Goal: Task Accomplishment & Management: Manage account settings

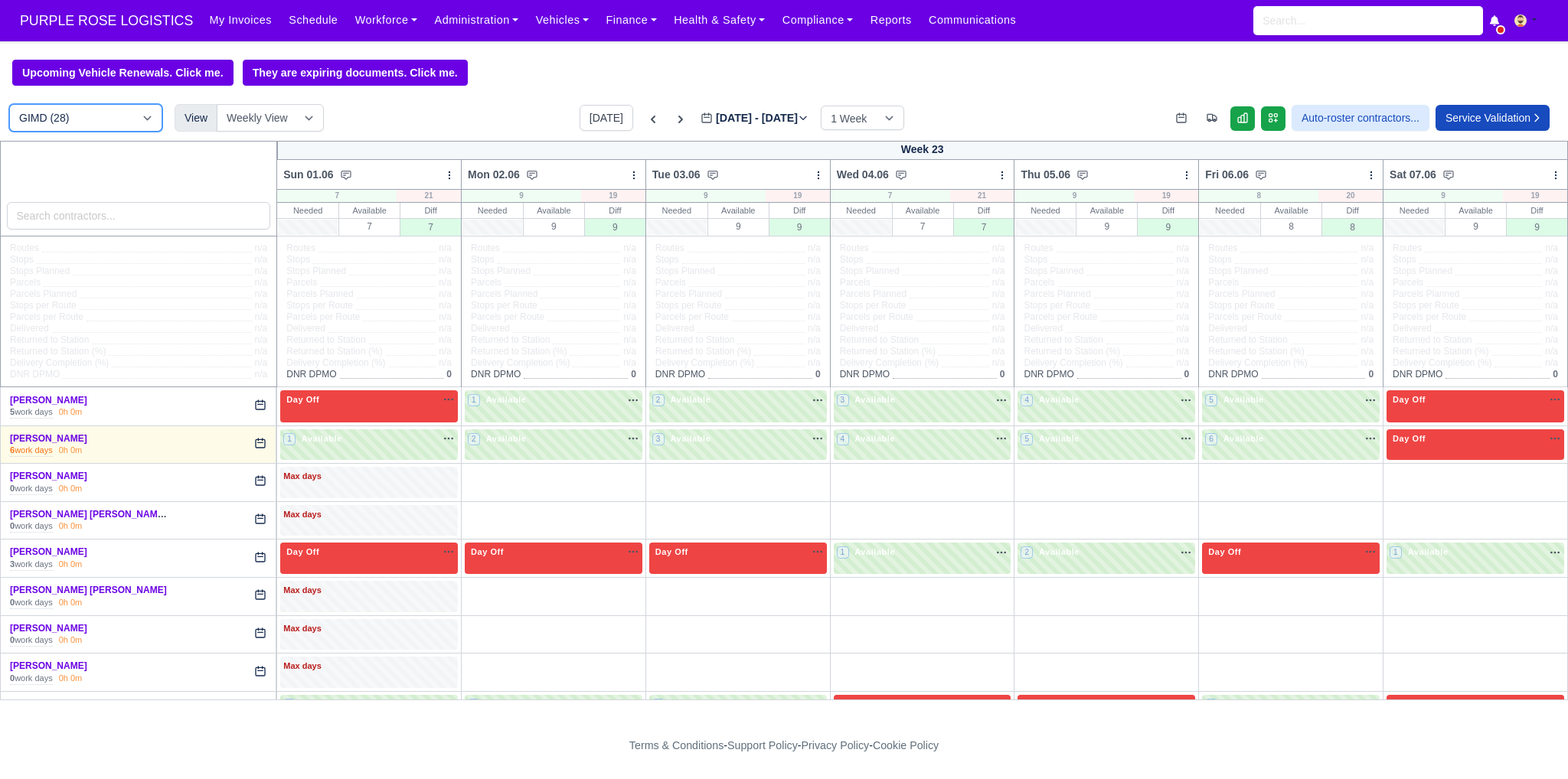
click at [118, 111] on select "DIG1 (189) DAK1 (1) GIMD (28)" at bounding box center [86, 118] width 153 height 28
select select "1"
click at [9, 106] on select "DIG1 (189) DAK1 (1) GIMD (28)" at bounding box center [86, 118] width 153 height 28
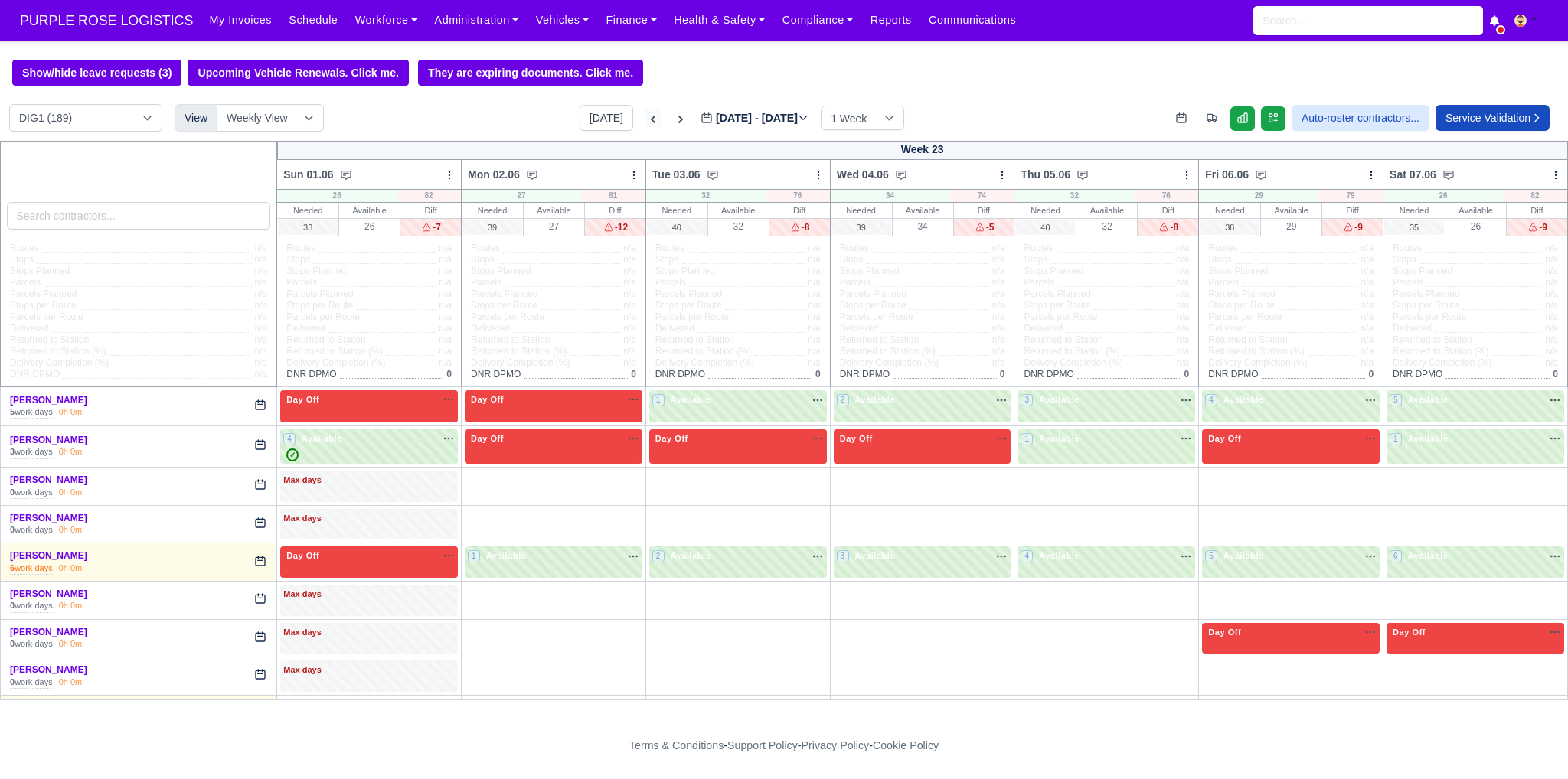
click at [645, 117] on icon at bounding box center [653, 120] width 15 height 15
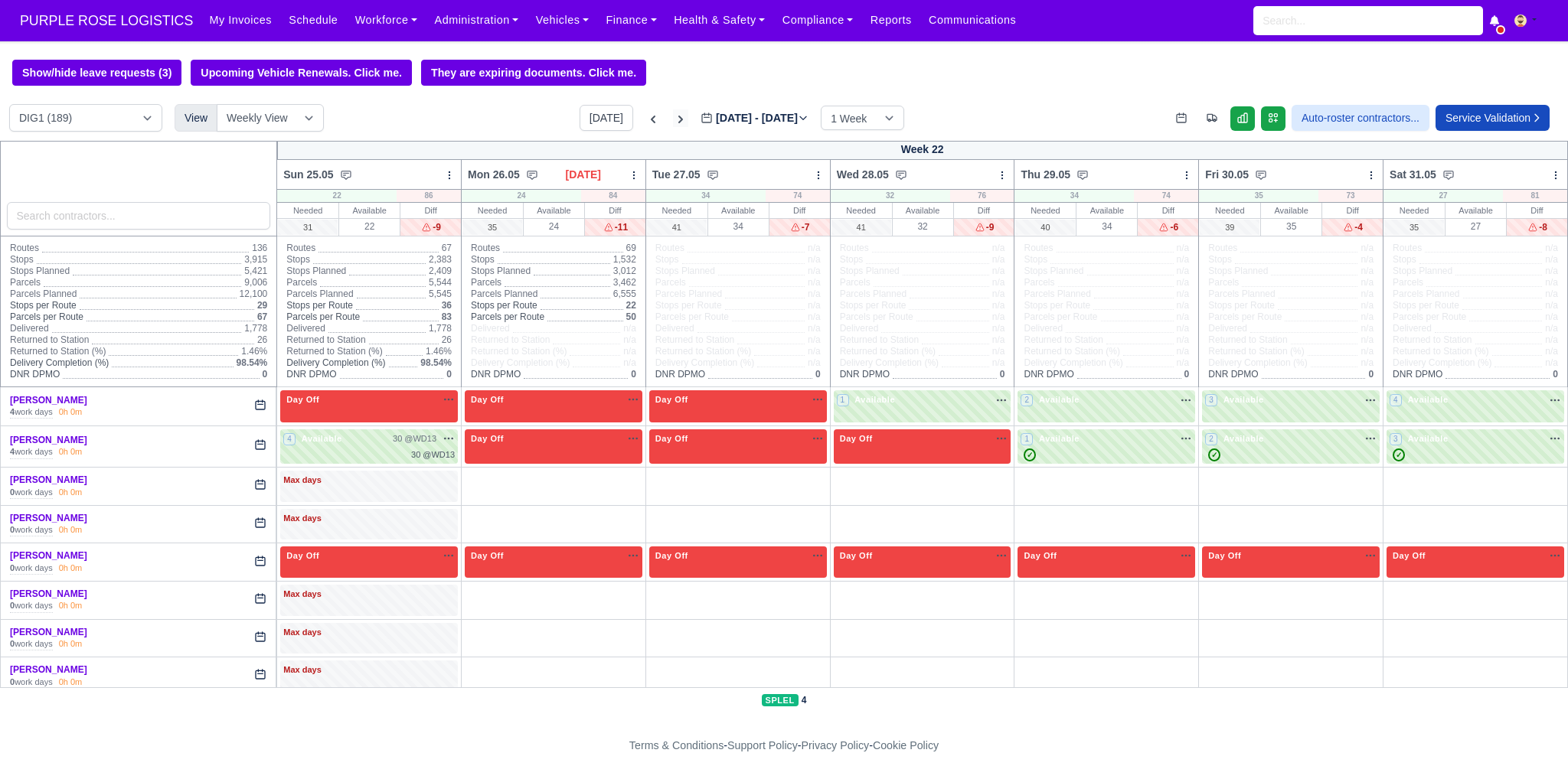
type input "2025-05-25"
click at [181, 218] on input "search" at bounding box center [139, 216] width 264 height 28
type input "bas"
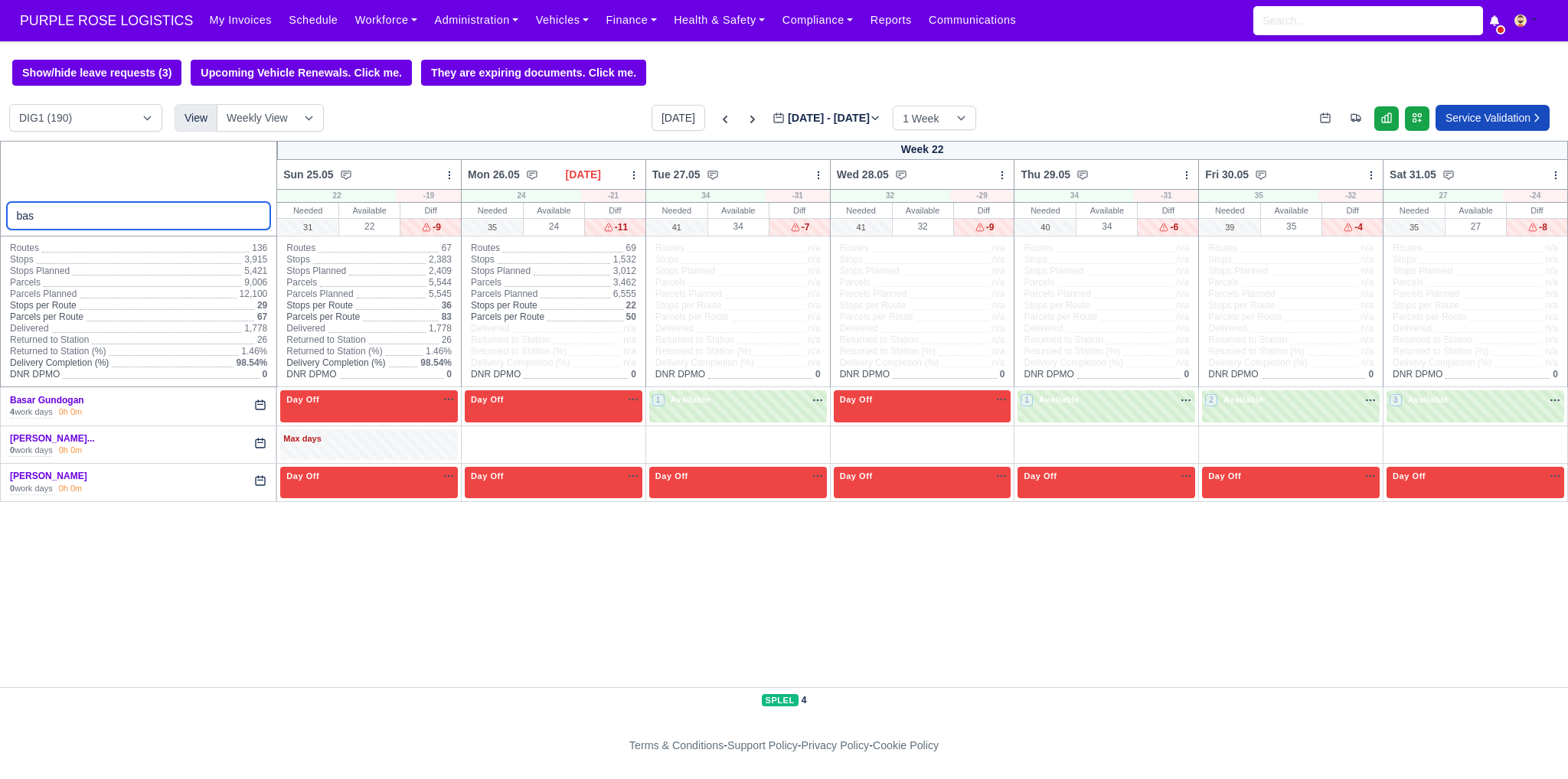
select select "1"
type input "bas"
click at [52, 402] on link "Basar Gundogan" at bounding box center [47, 400] width 74 height 11
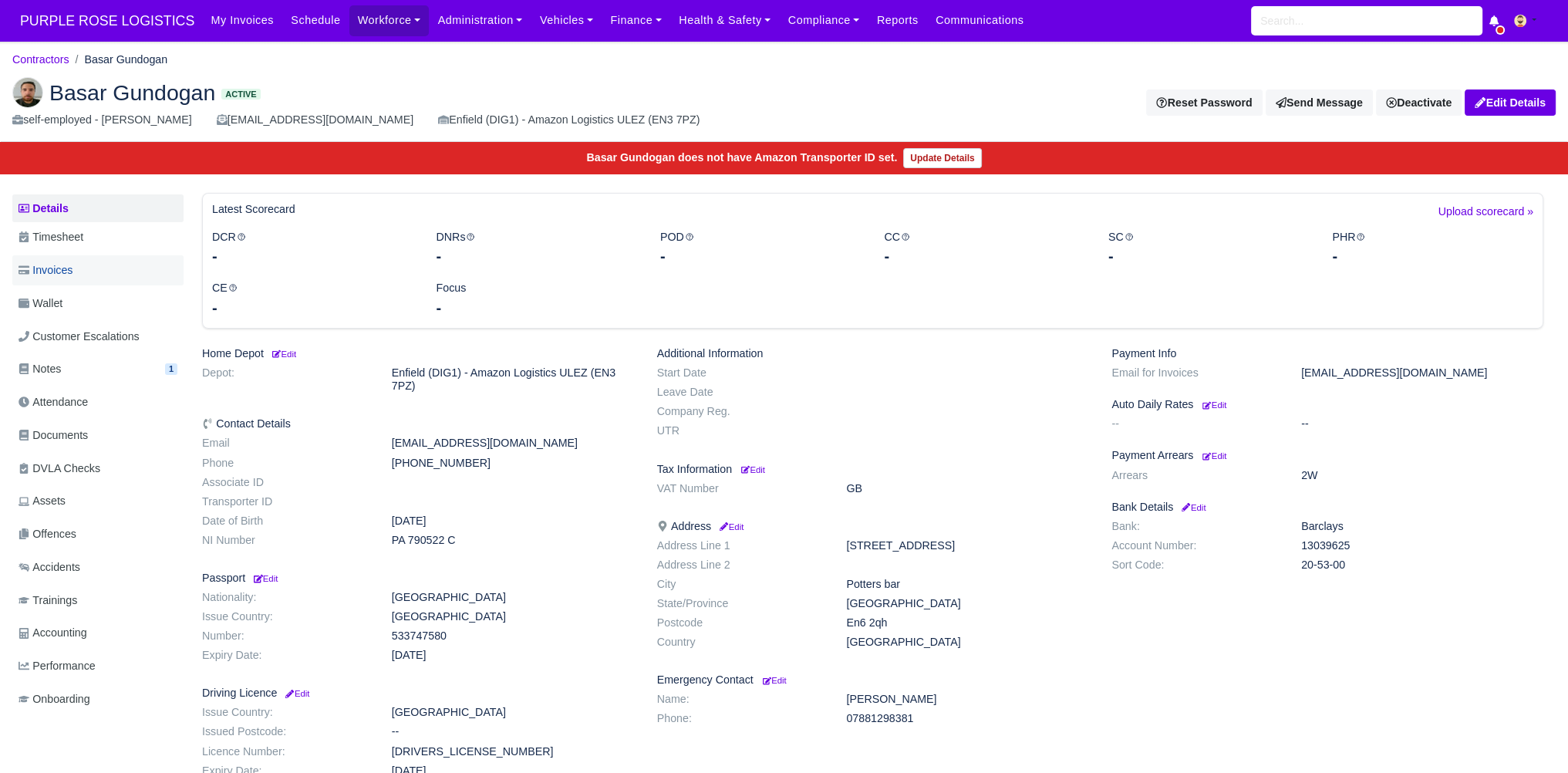
click at [82, 268] on link "Invoices" at bounding box center [98, 270] width 171 height 30
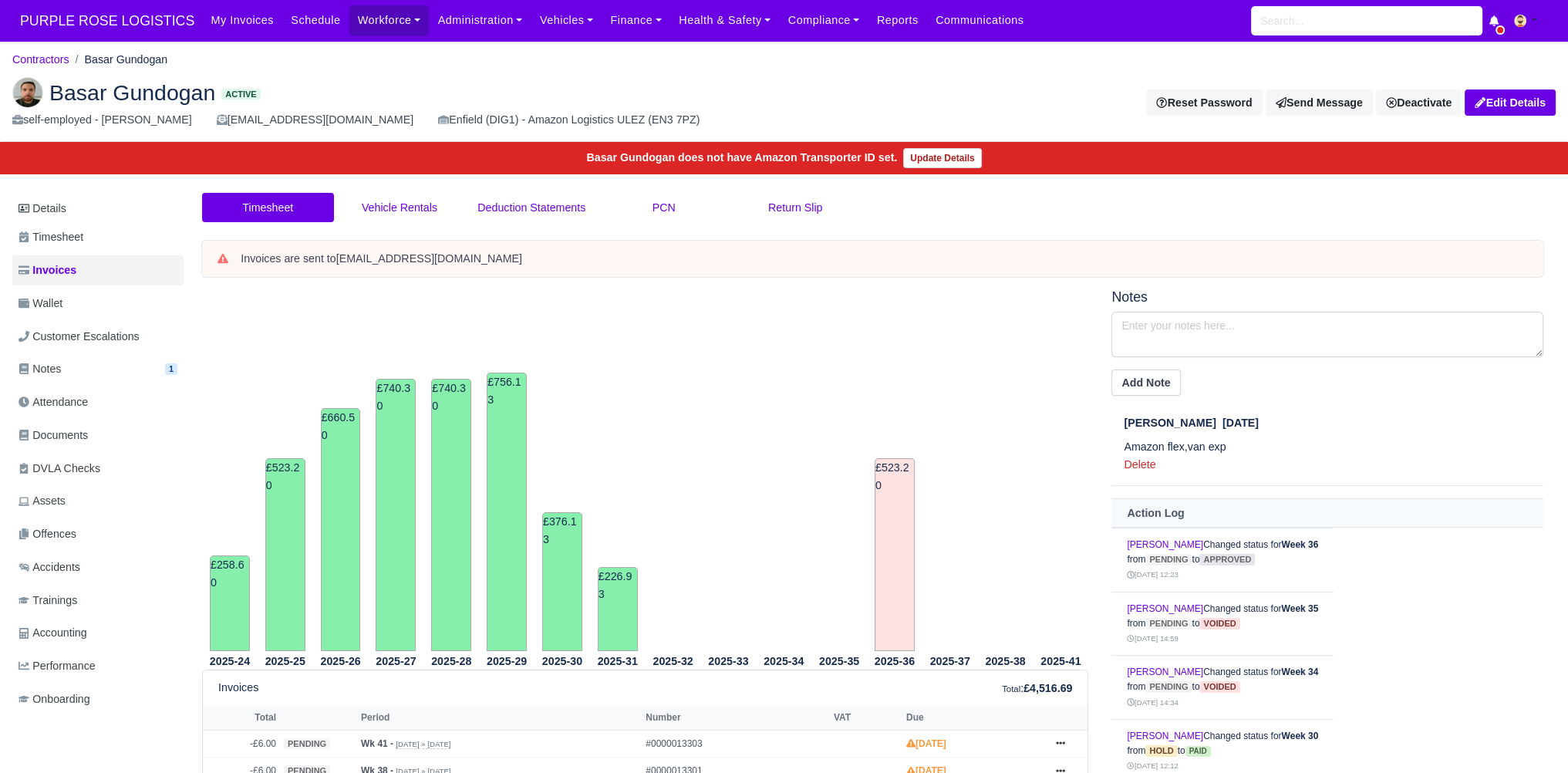
scroll to position [334, 0]
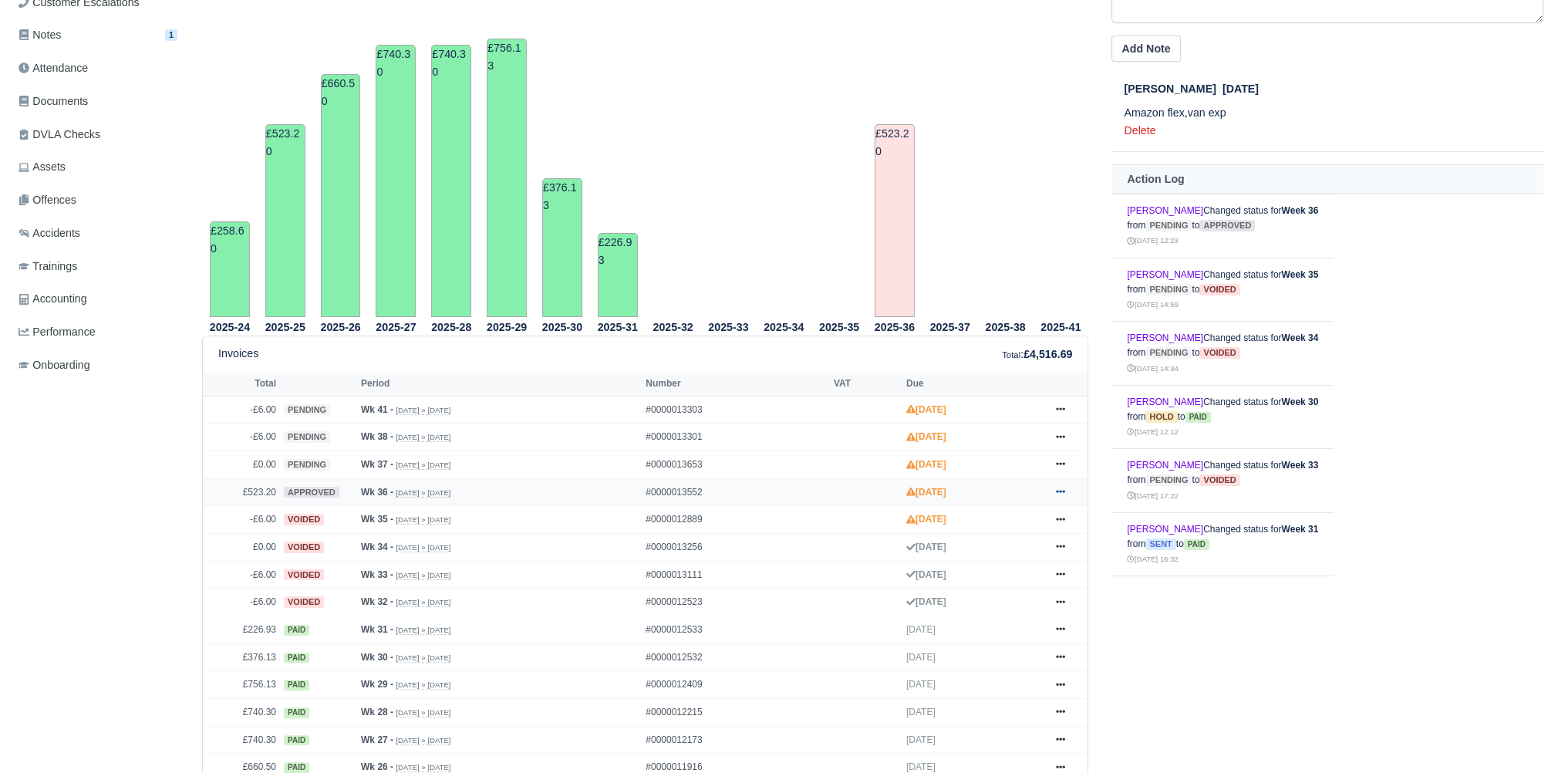
click at [1065, 490] on icon at bounding box center [1061, 492] width 9 height 3
click at [1012, 590] on link "Hold" at bounding box center [1002, 585] width 137 height 33
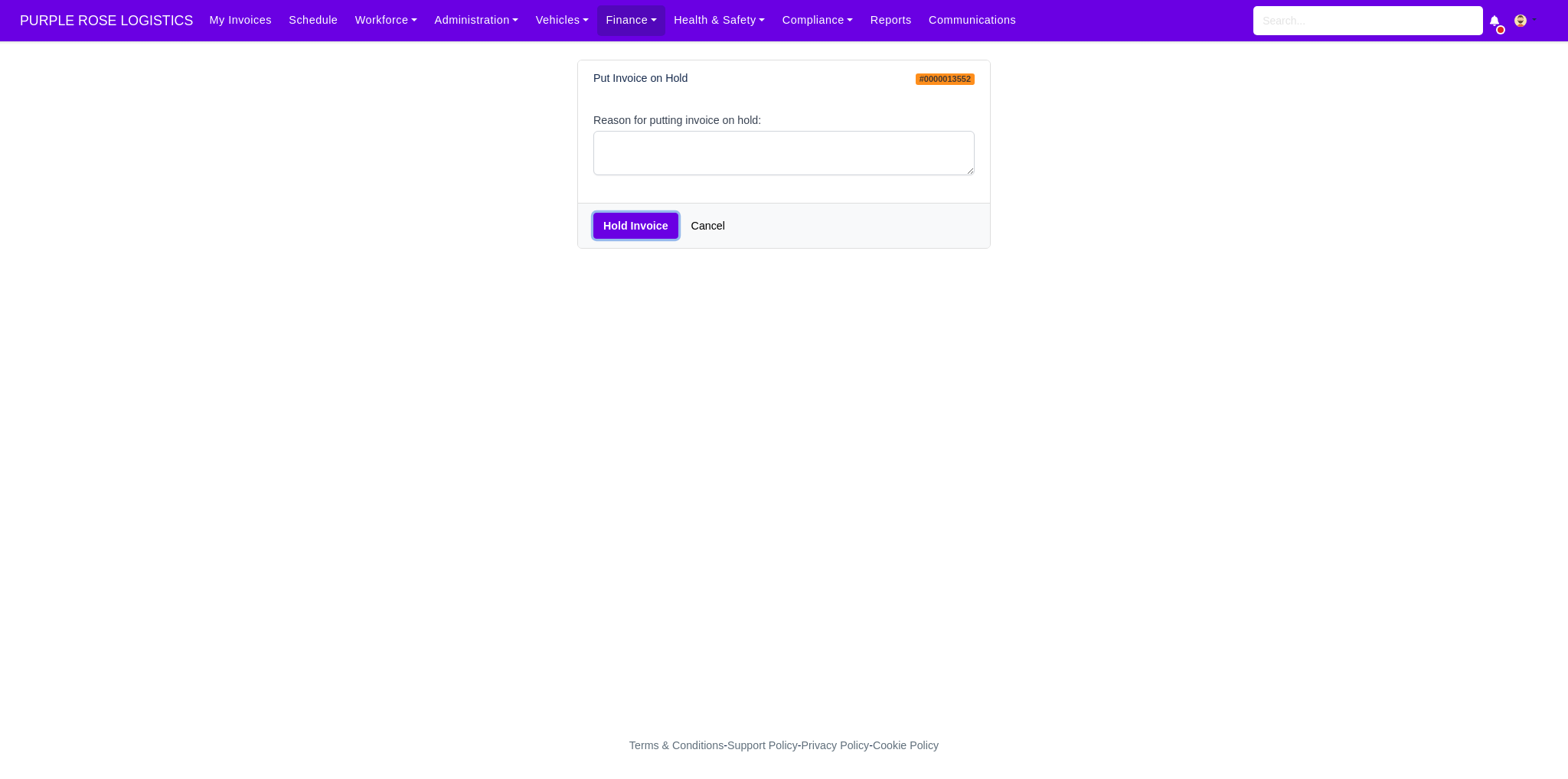
click at [636, 232] on button "Hold Invoice" at bounding box center [636, 226] width 85 height 26
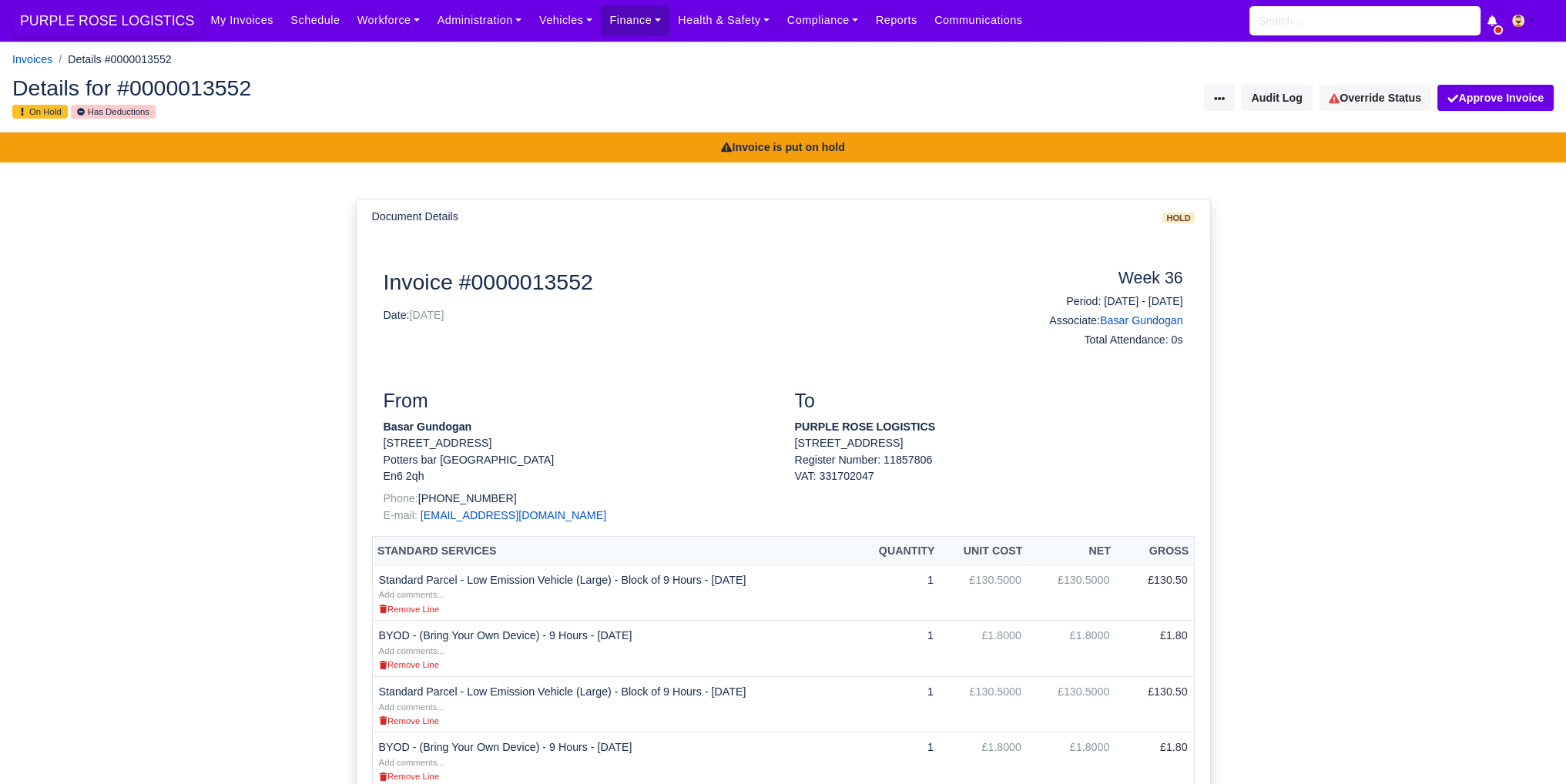
click at [83, 21] on span "PURPLE ROSE LOGISTICS" at bounding box center [107, 21] width 190 height 31
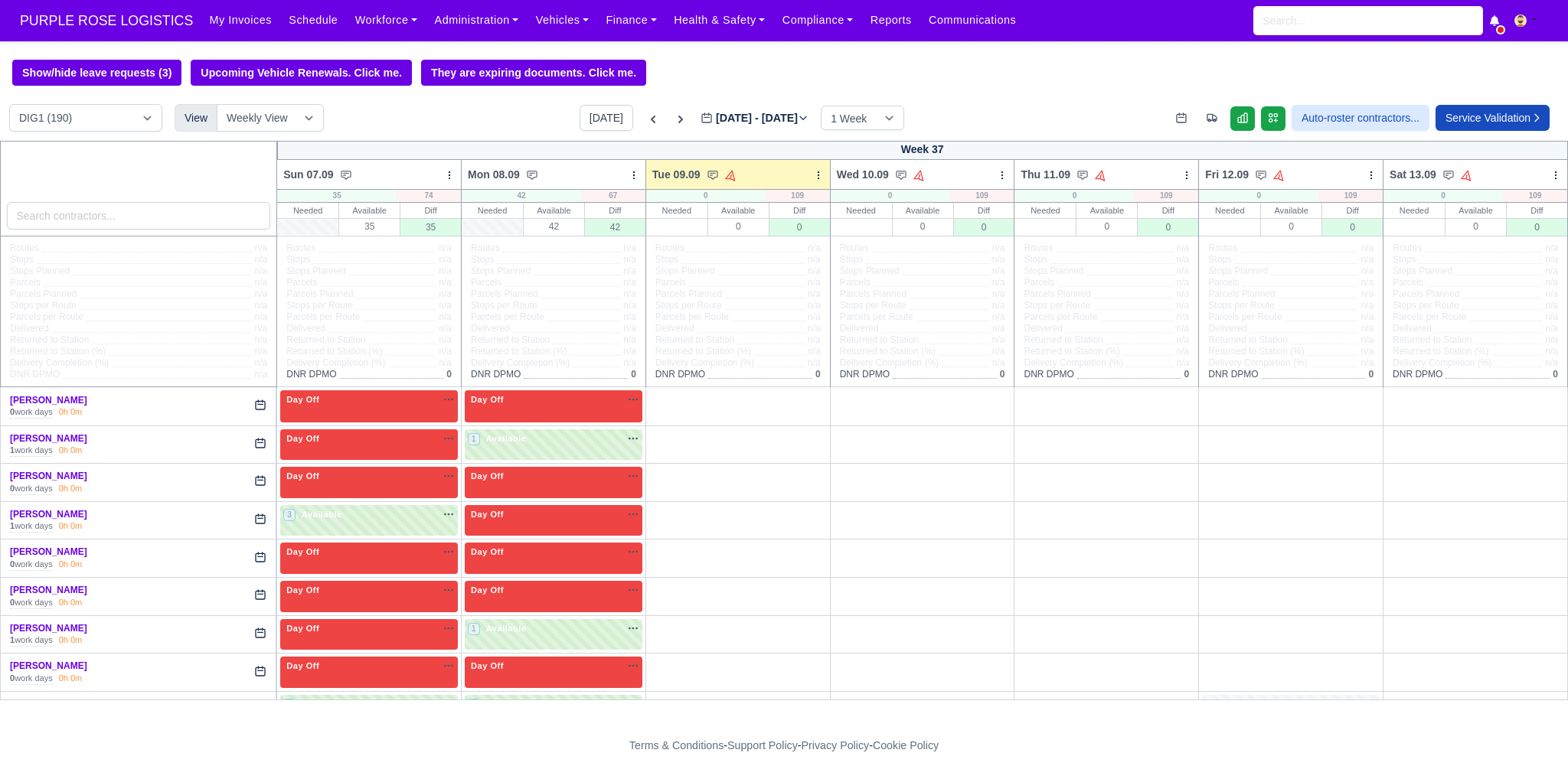
click at [159, 229] on input "search" at bounding box center [139, 216] width 264 height 28
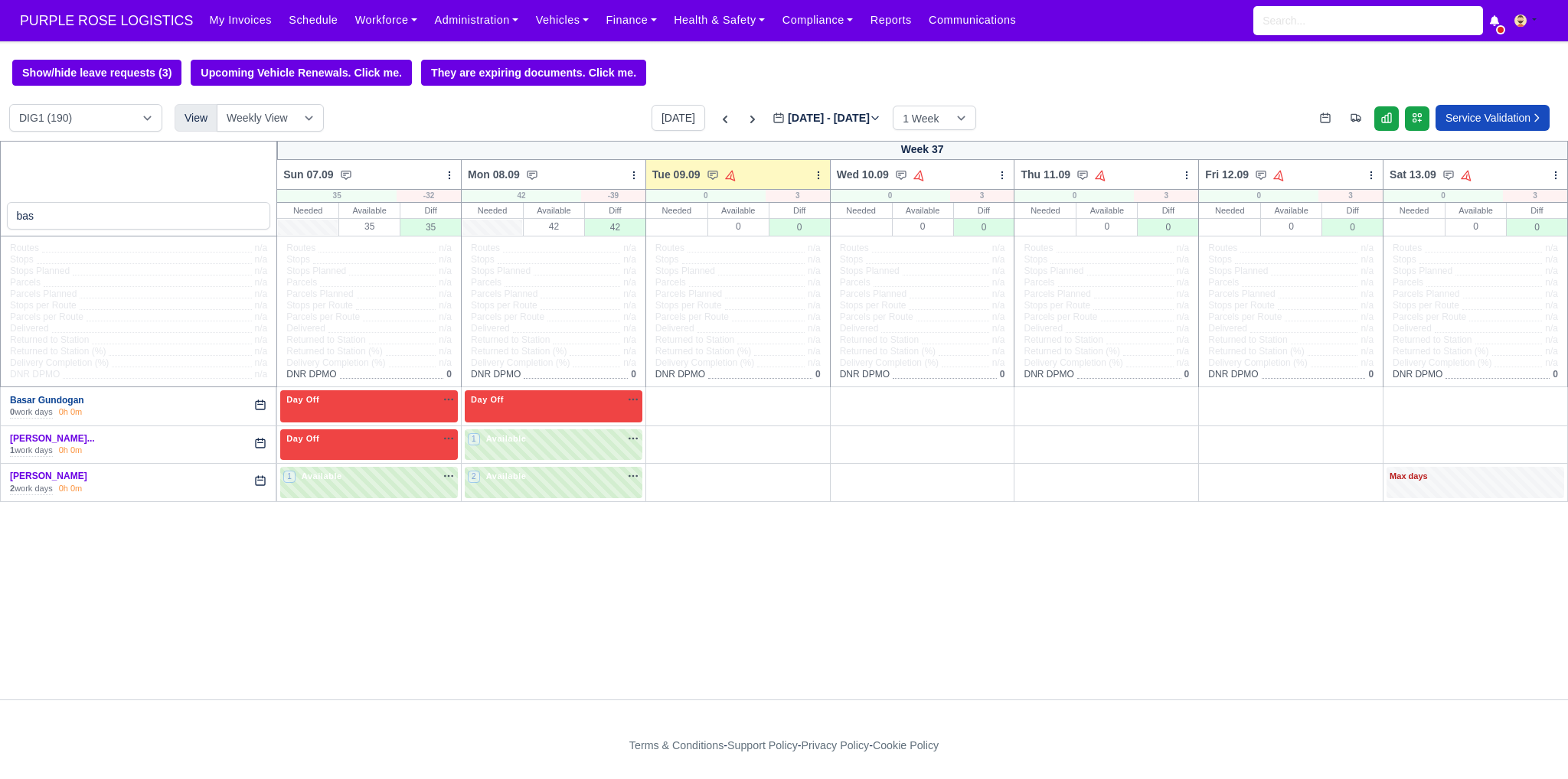
type input "bas"
click at [57, 401] on link "Basar Gundogan" at bounding box center [47, 400] width 74 height 11
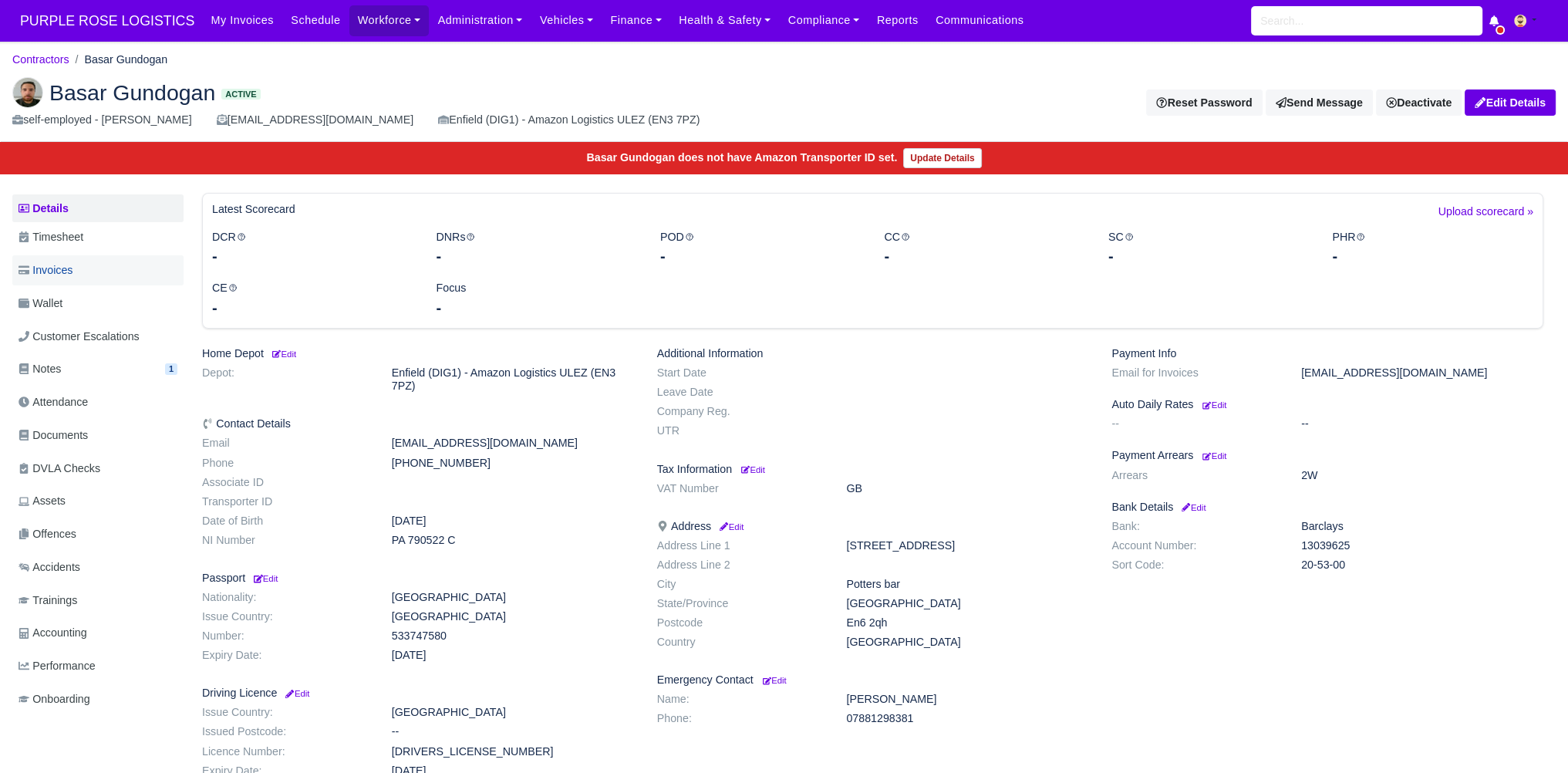
click at [105, 263] on link "Invoices" at bounding box center [98, 270] width 171 height 30
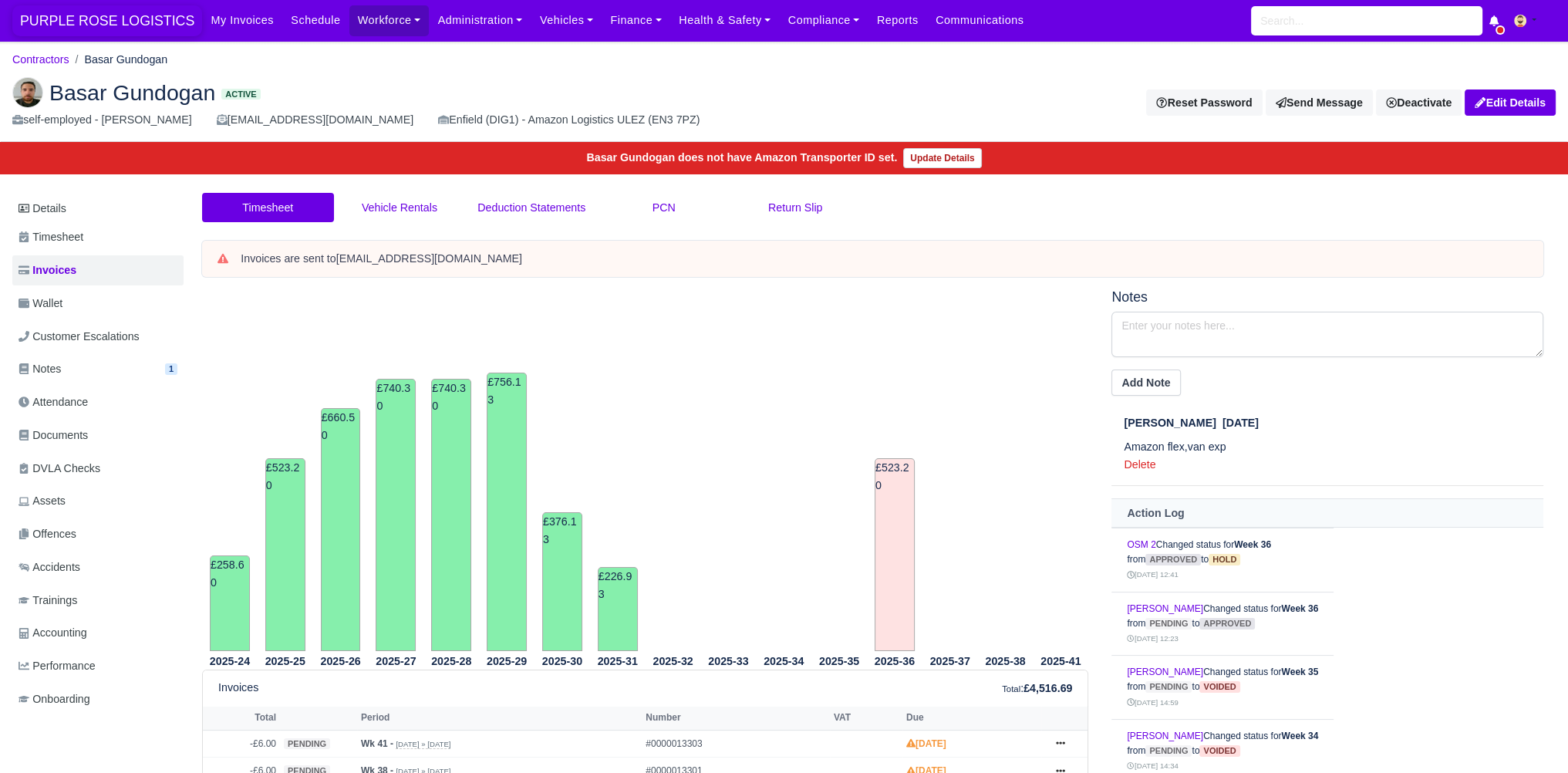
click at [44, 19] on span "PURPLE ROSE LOGISTICS" at bounding box center [107, 21] width 190 height 31
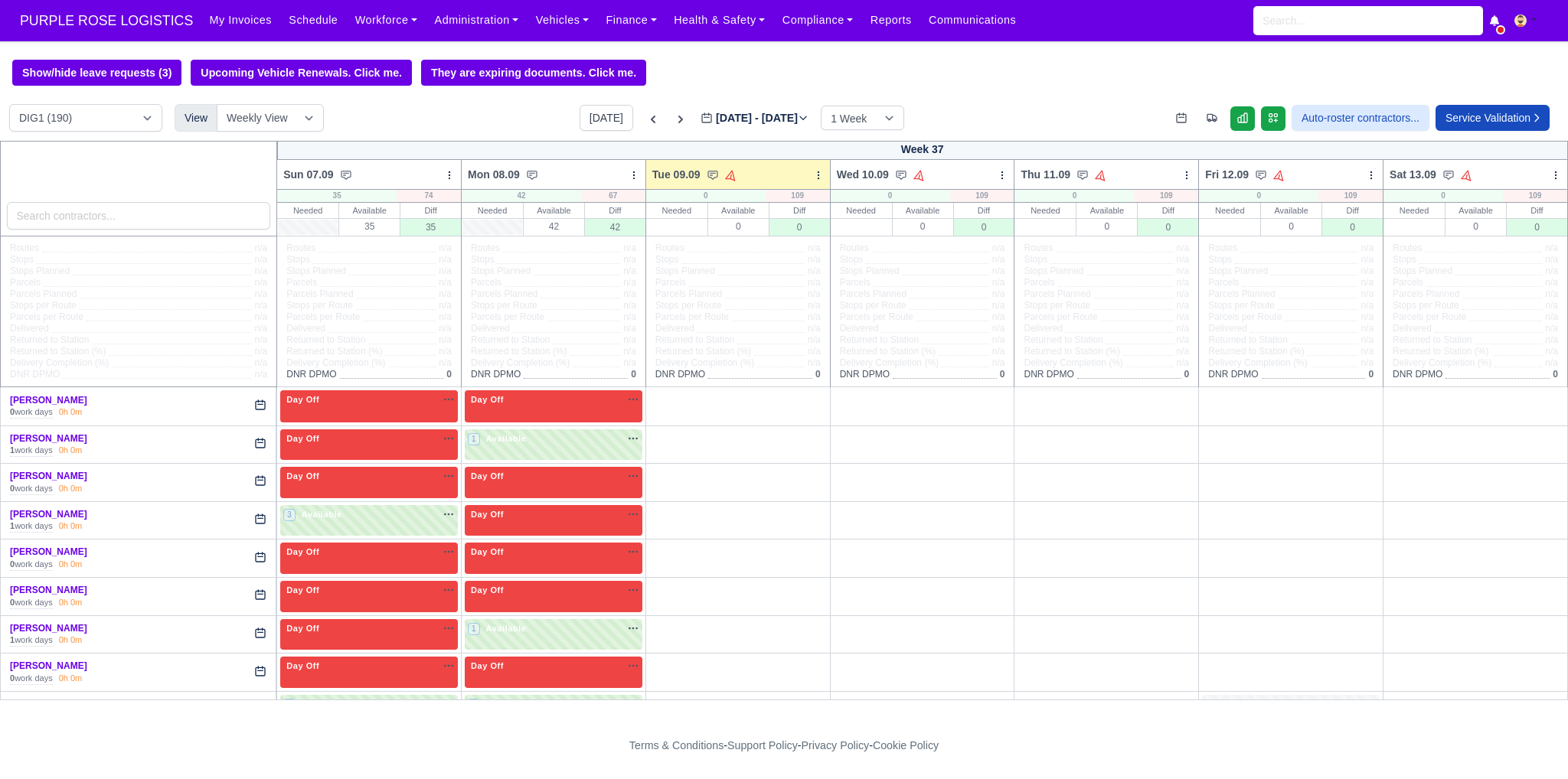
click at [148, 222] on input "search" at bounding box center [139, 216] width 264 height 28
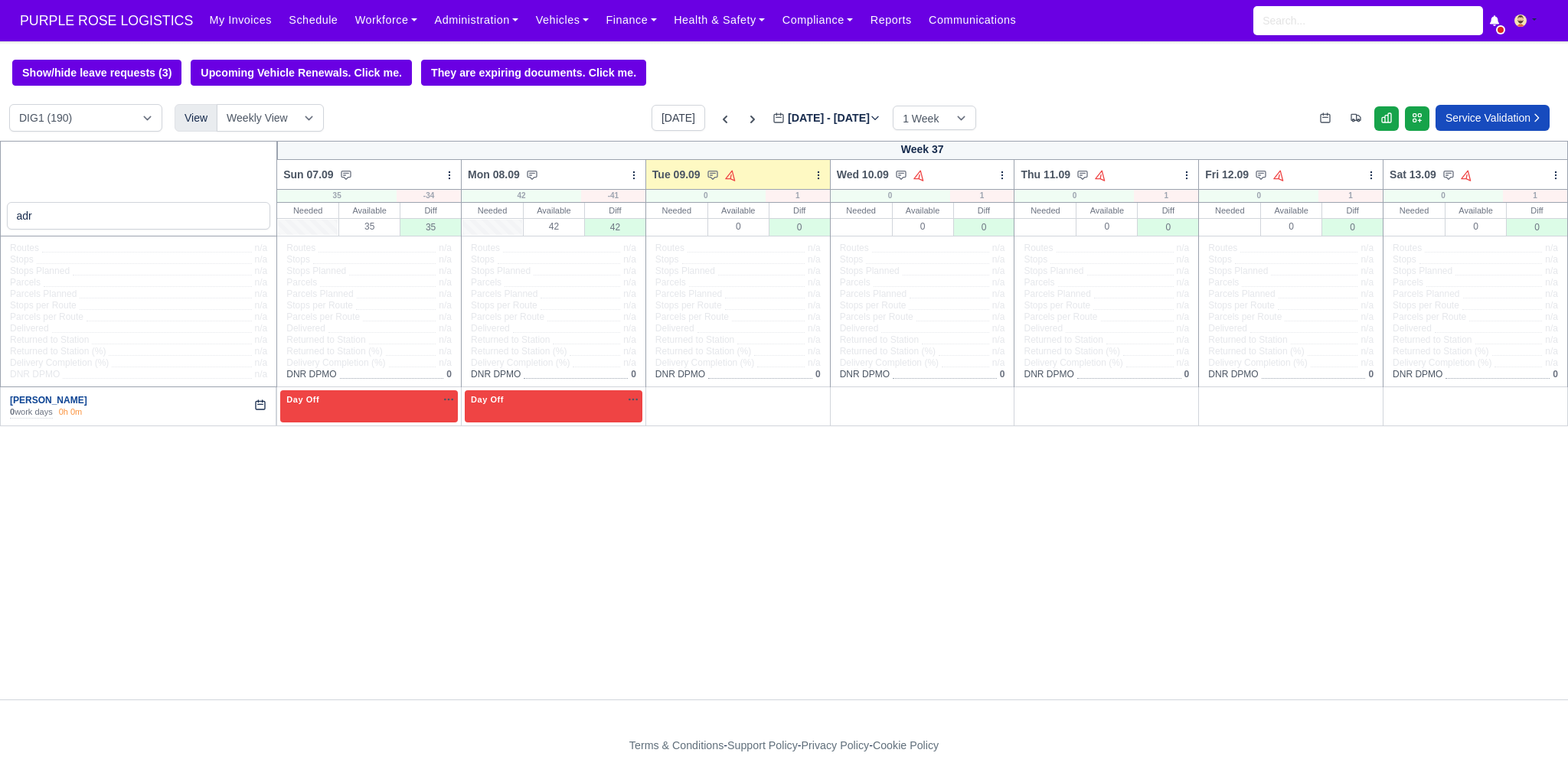
type input "adr"
click at [46, 401] on link "[PERSON_NAME]" at bounding box center [49, 400] width 77 height 11
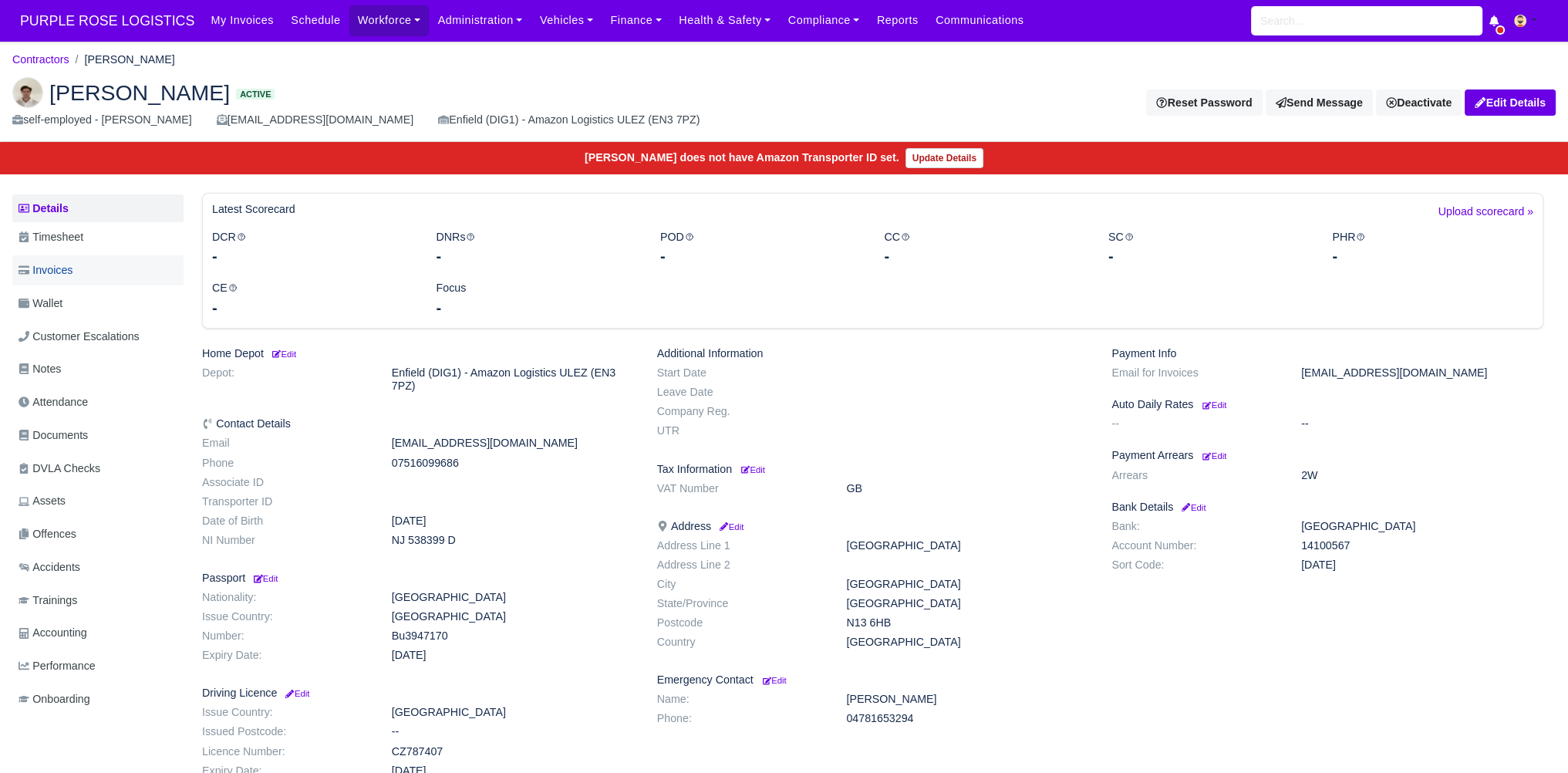
click at [144, 282] on link "Invoices" at bounding box center [98, 270] width 171 height 30
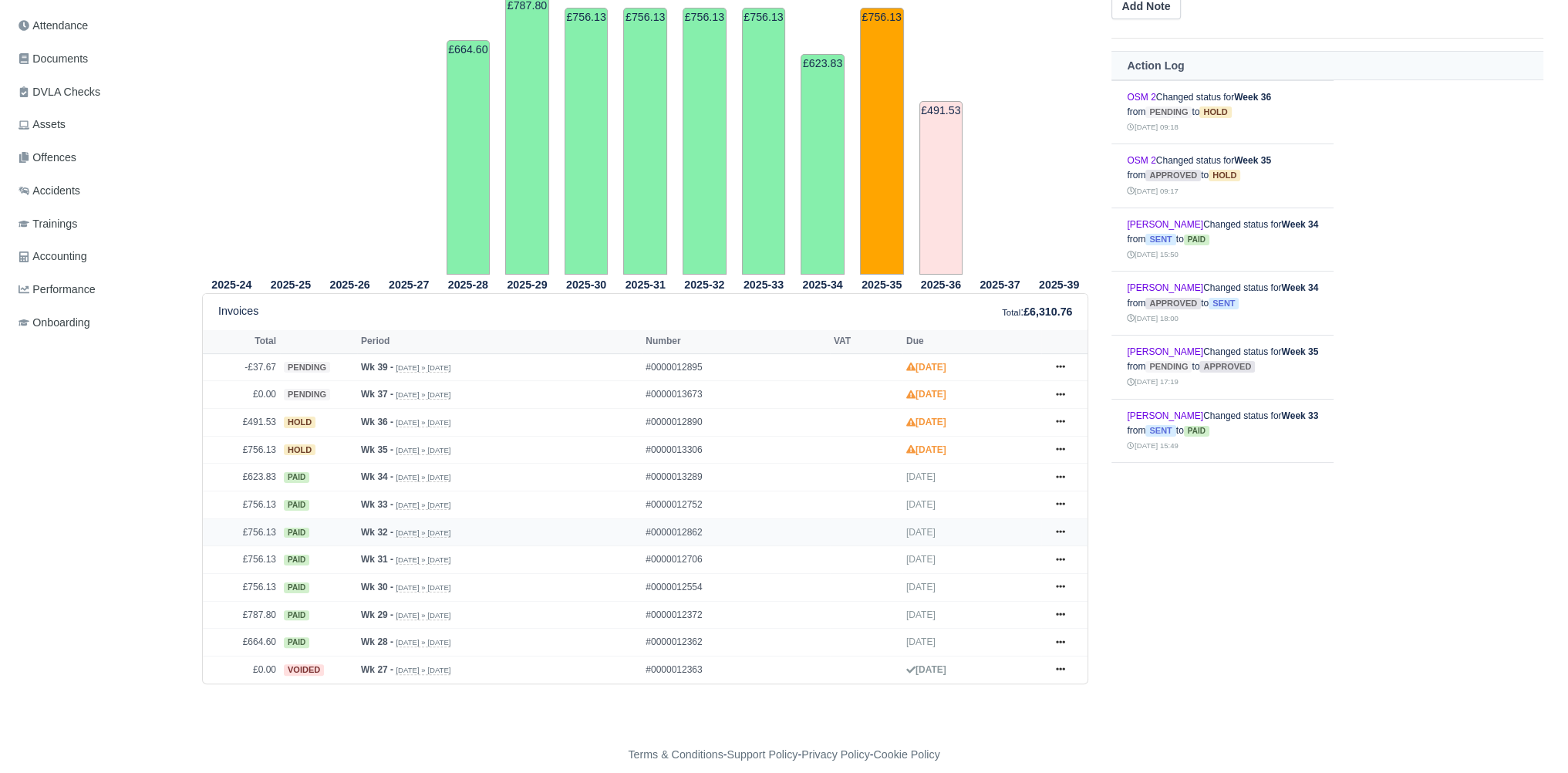
scroll to position [385, 0]
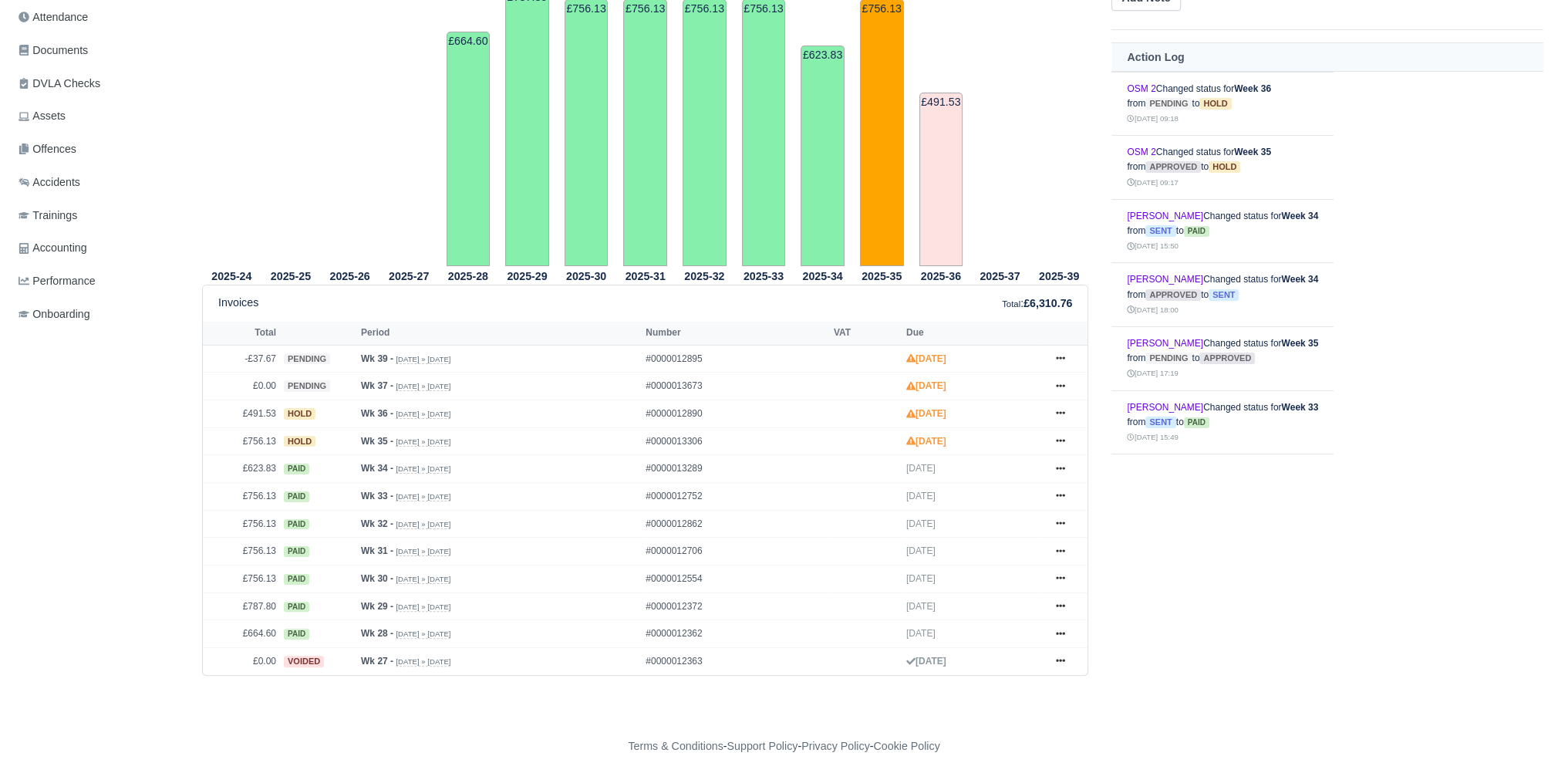
click at [135, 433] on div "Details Timesheet Invoices Wallet Customer Escalations Notes Attendance Documen…" at bounding box center [101, 260] width 177 height 905
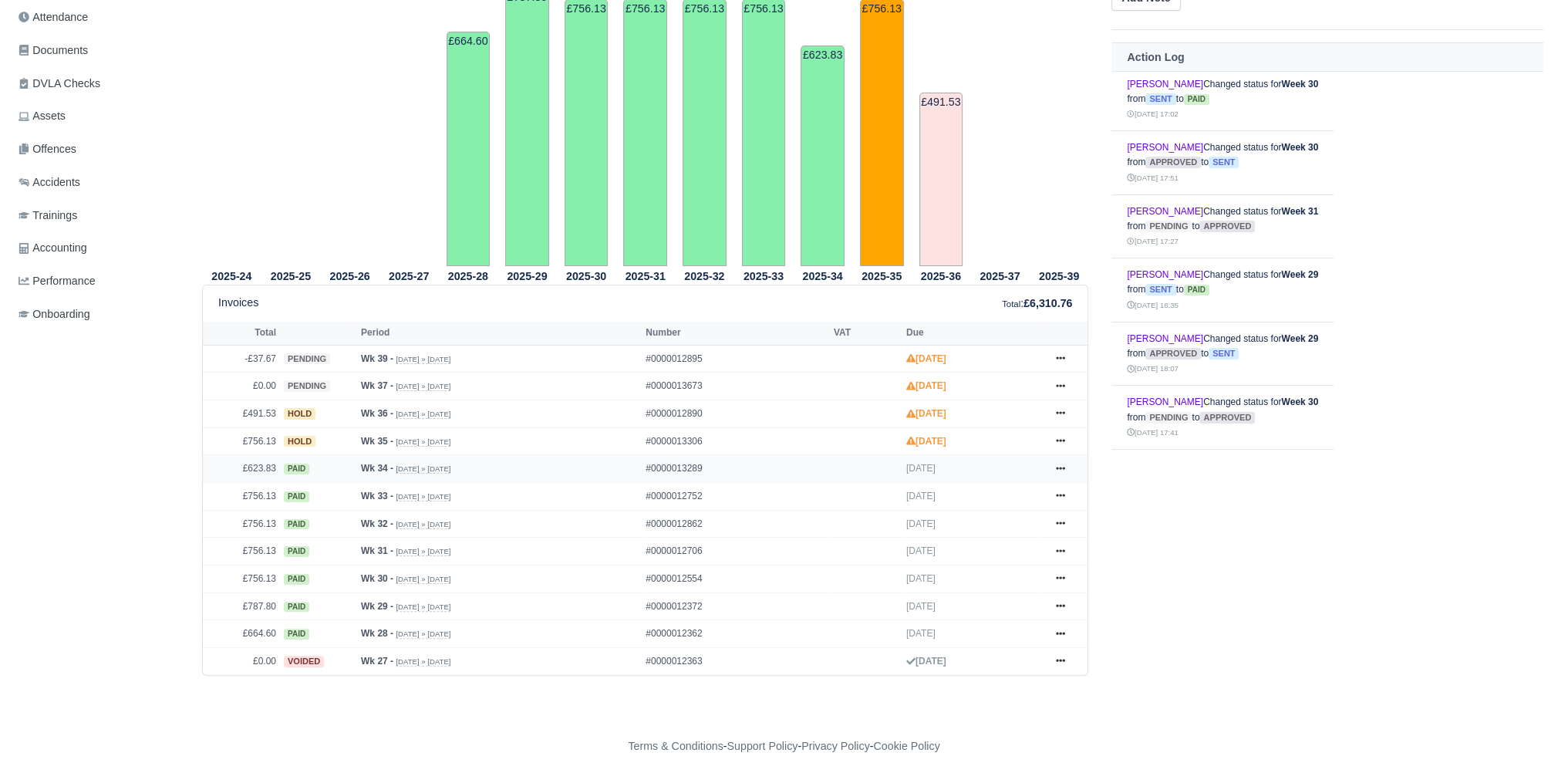
scroll to position [0, 0]
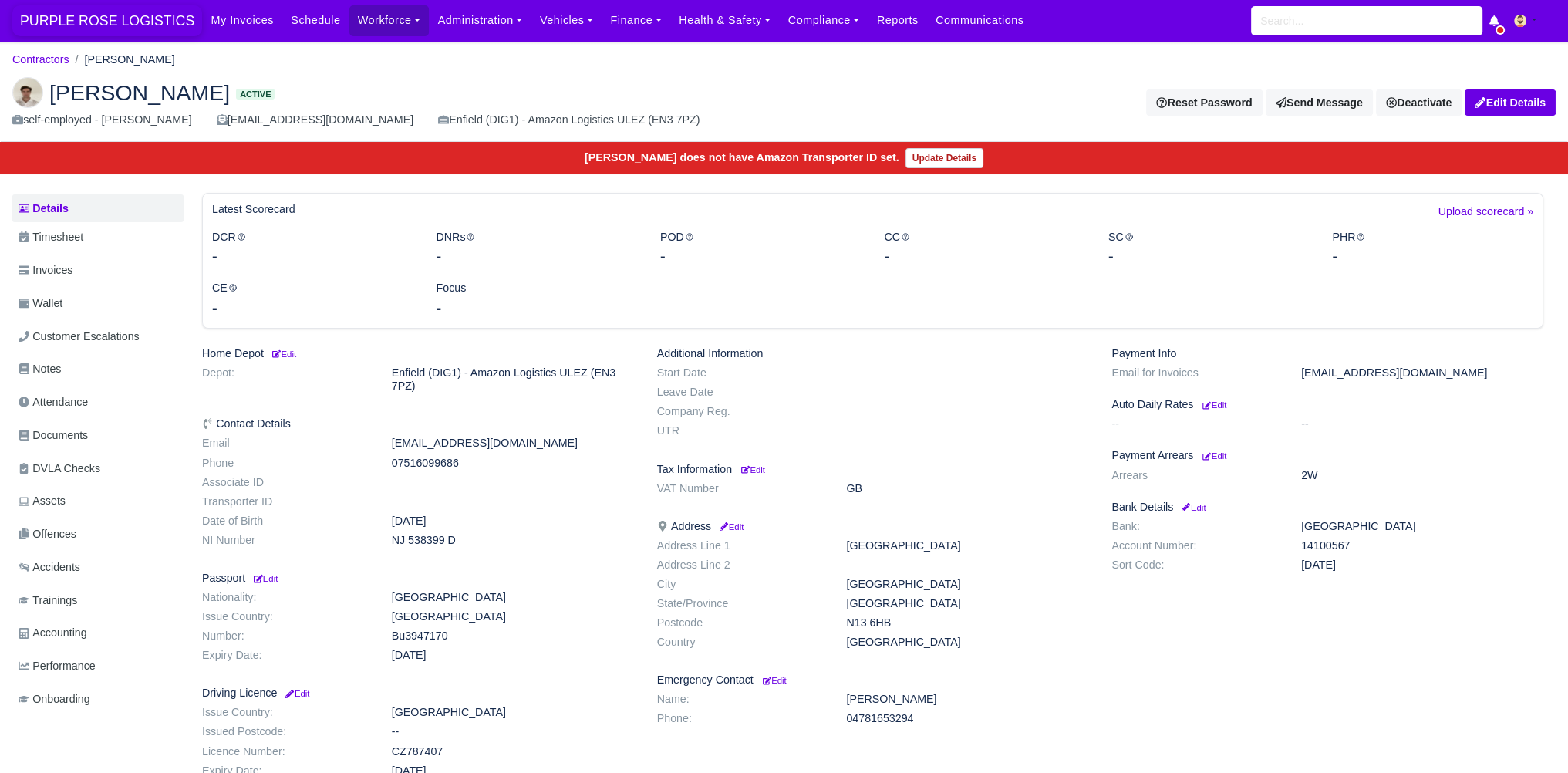
click at [70, 29] on span "PURPLE ROSE LOGISTICS" at bounding box center [107, 21] width 190 height 31
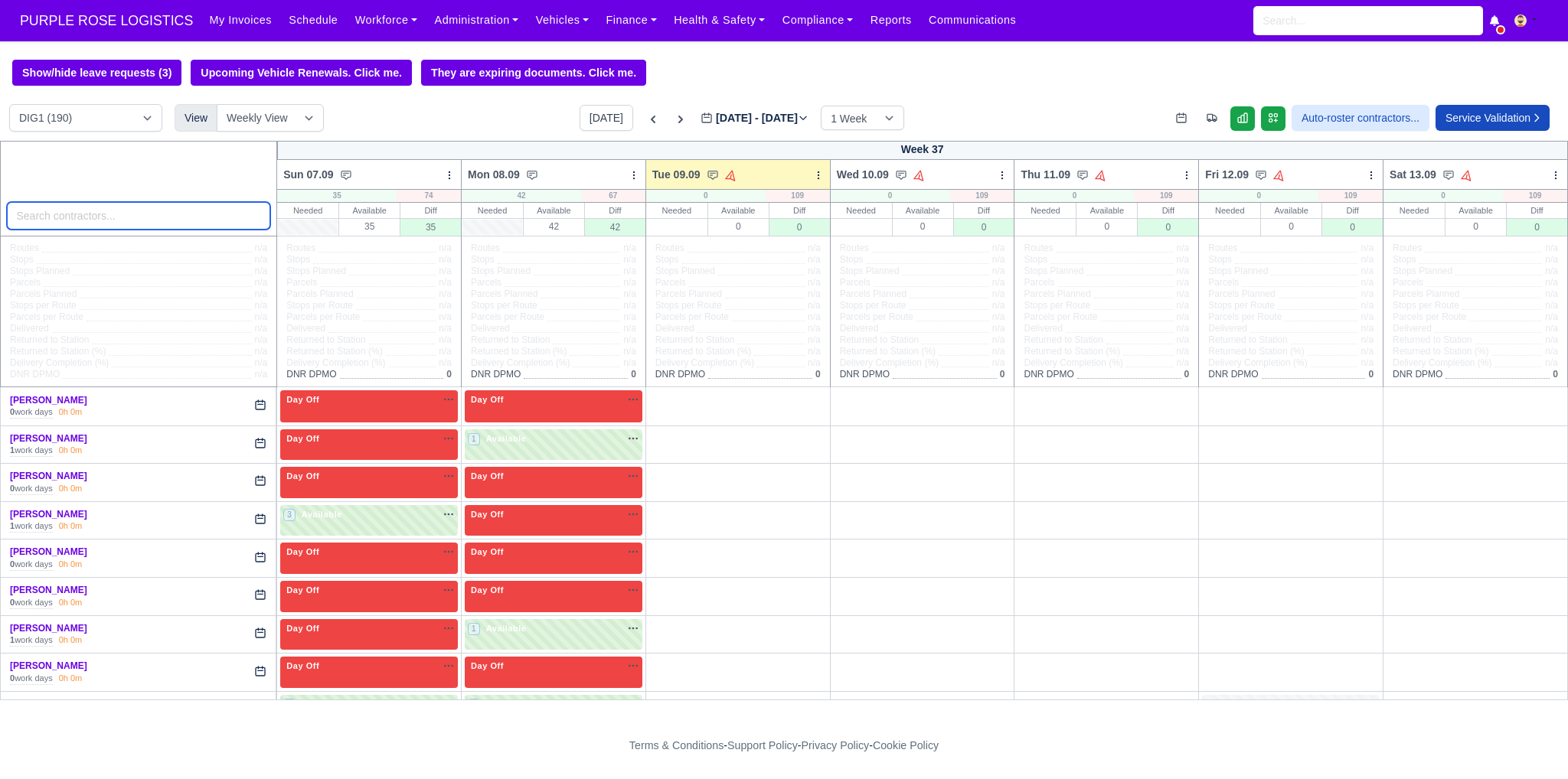
click at [217, 224] on input "search" at bounding box center [139, 216] width 264 height 28
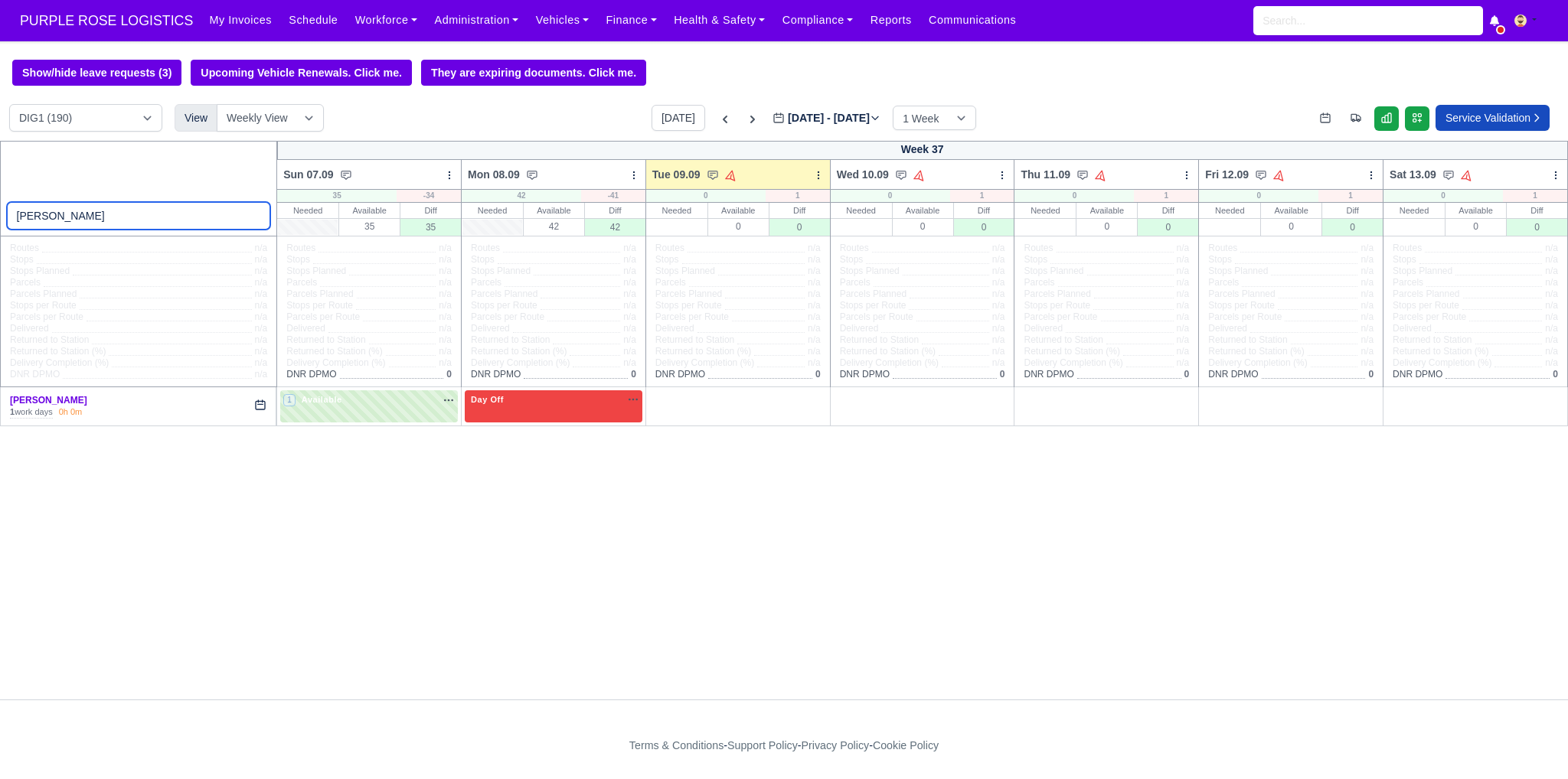
type input "john"
click at [718, 127] on icon at bounding box center [725, 120] width 15 height 15
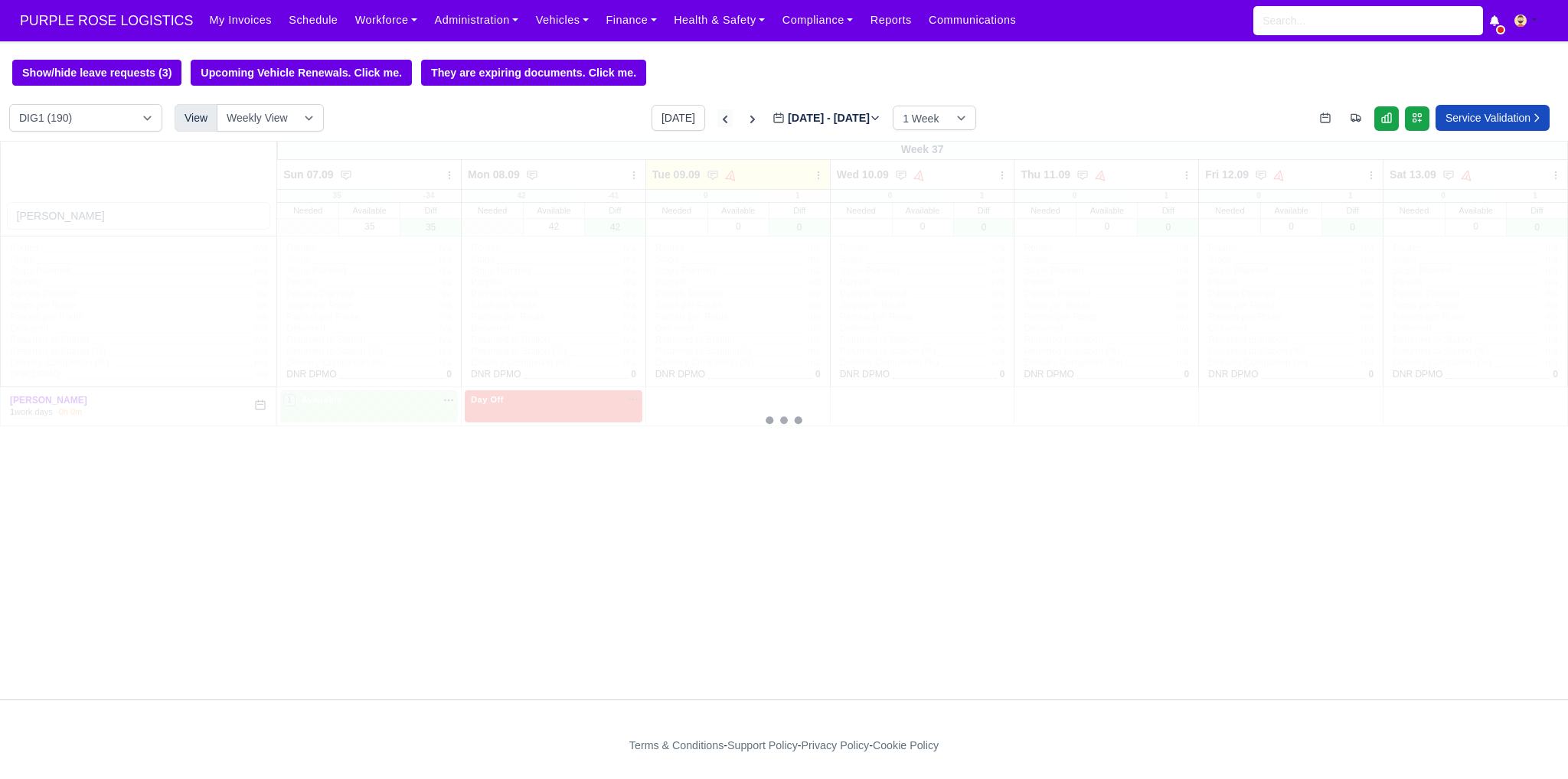
type input "2025-09-02"
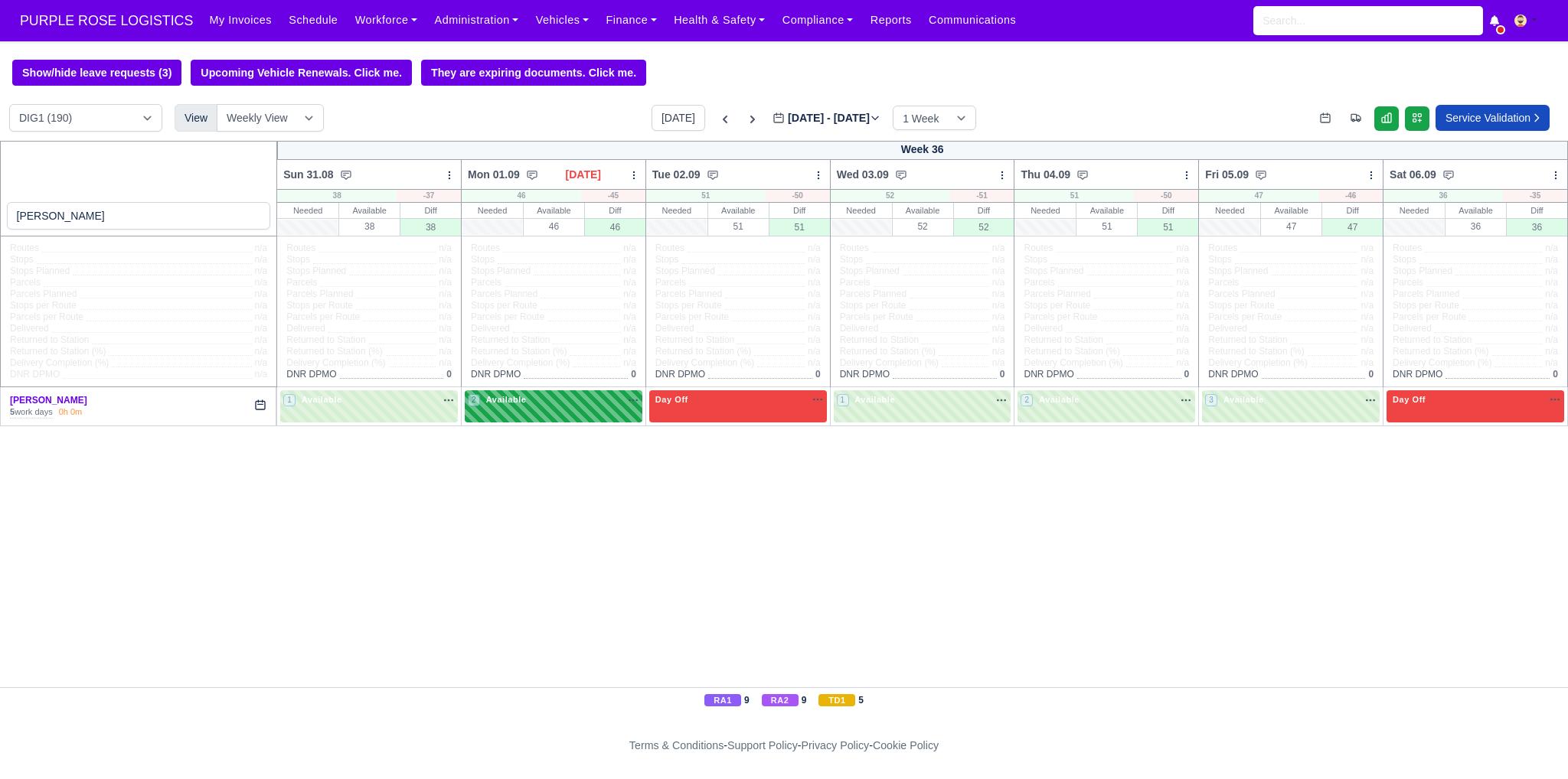
click at [574, 415] on div "2 Available" at bounding box center [554, 405] width 178 height 32
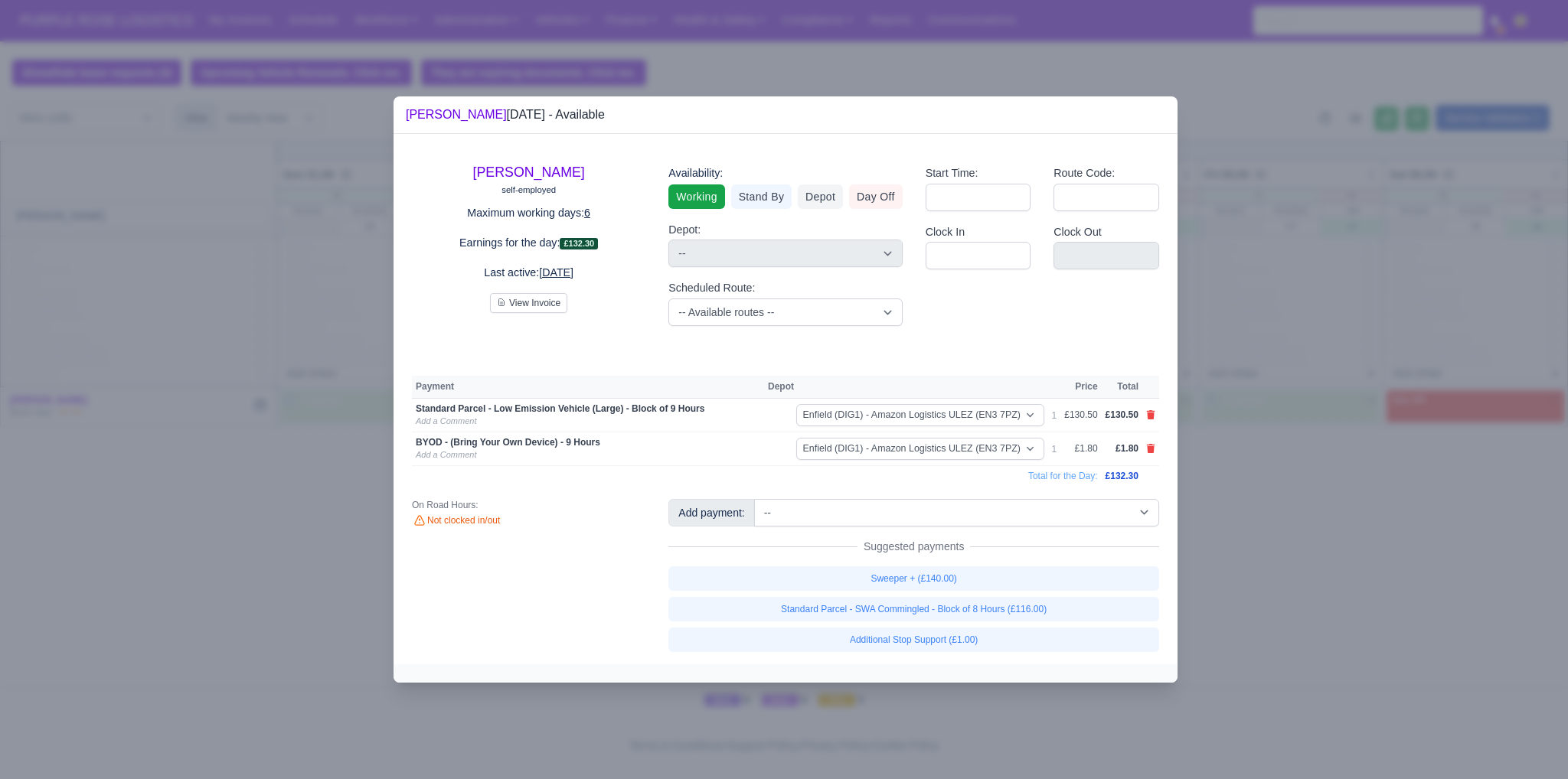
click at [1237, 481] on div at bounding box center [784, 389] width 1568 height 779
